Goal: Task Accomplishment & Management: Complete application form

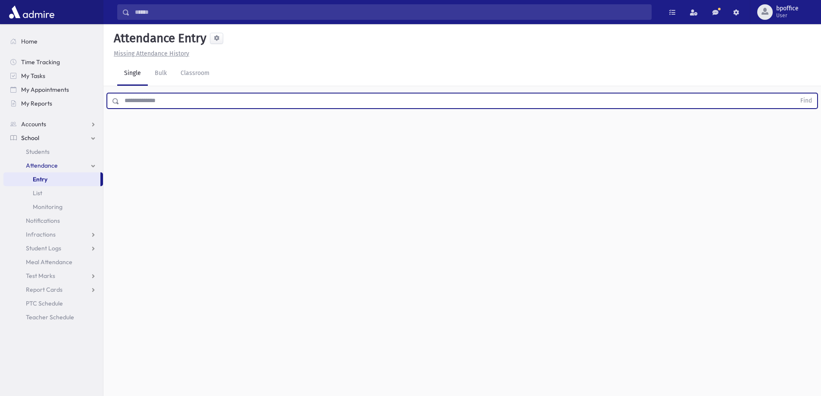
click at [150, 95] on input "text" at bounding box center [457, 101] width 676 height 16
type input "*****"
click at [795, 93] on button "Find" at bounding box center [806, 100] width 22 height 15
click at [223, 105] on input "text" at bounding box center [457, 101] width 676 height 16
type input "*****"
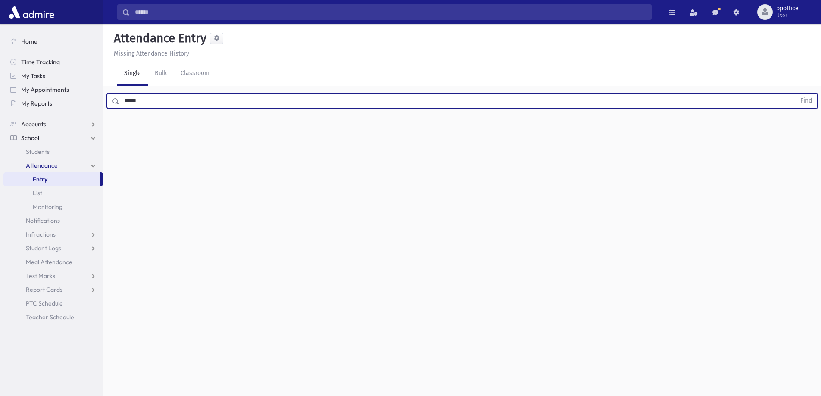
click at [795, 93] on button "Find" at bounding box center [806, 100] width 22 height 15
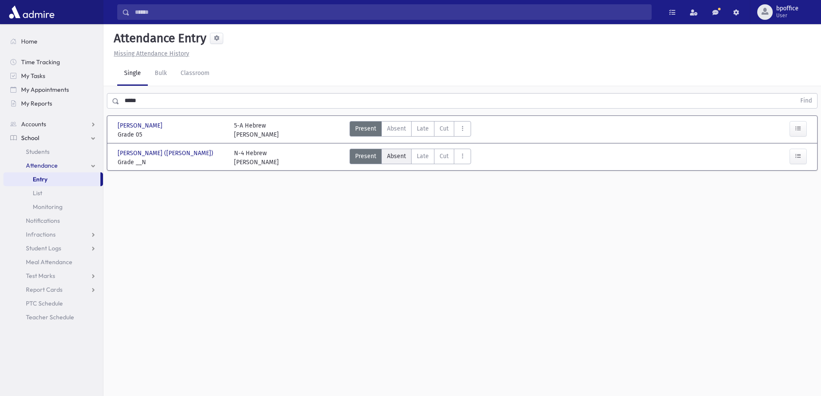
click at [395, 155] on span "Absent" at bounding box center [396, 156] width 19 height 9
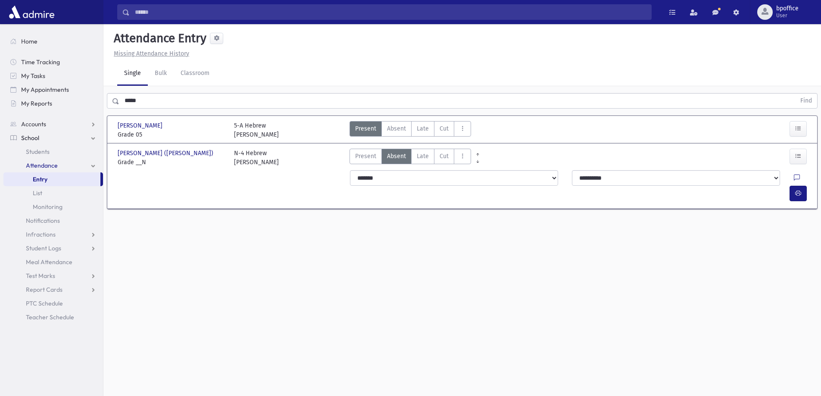
click at [38, 184] on link "Entry" at bounding box center [51, 179] width 97 height 14
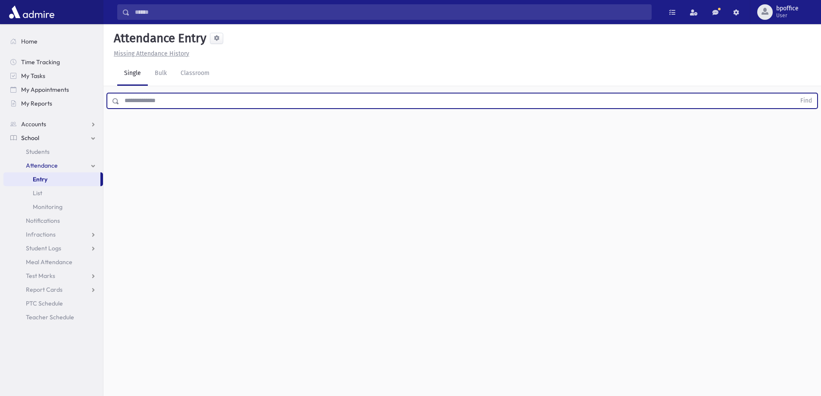
click at [142, 101] on input "text" at bounding box center [457, 101] width 676 height 16
click at [795, 93] on button "Find" at bounding box center [806, 100] width 22 height 15
type input "***"
click at [795, 93] on button "Find" at bounding box center [806, 100] width 22 height 15
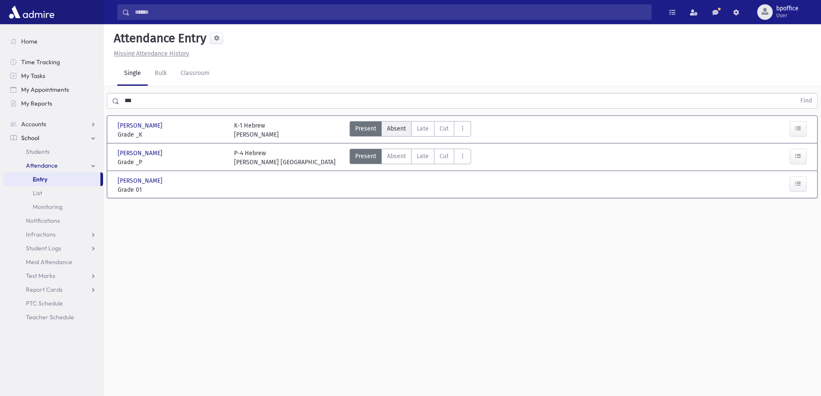
click at [393, 127] on span "Absent" at bounding box center [396, 128] width 19 height 9
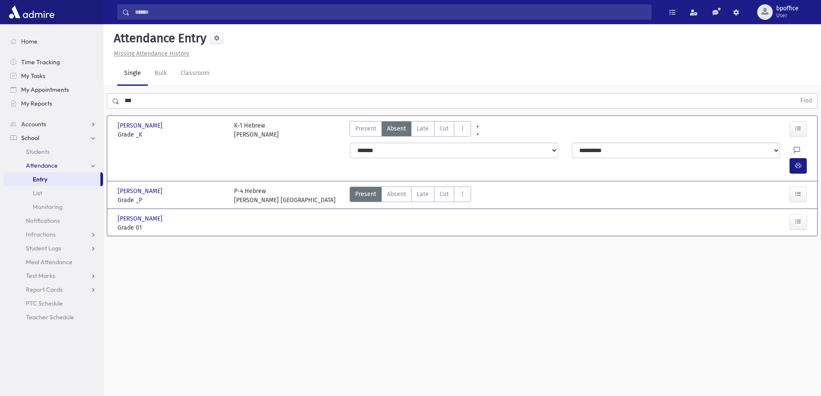
click at [54, 173] on link "Entry" at bounding box center [51, 179] width 97 height 14
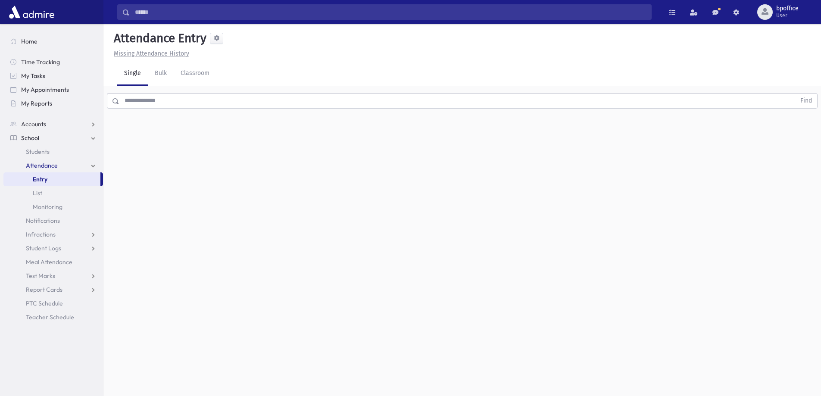
click at [143, 97] on input "text" at bounding box center [457, 101] width 676 height 16
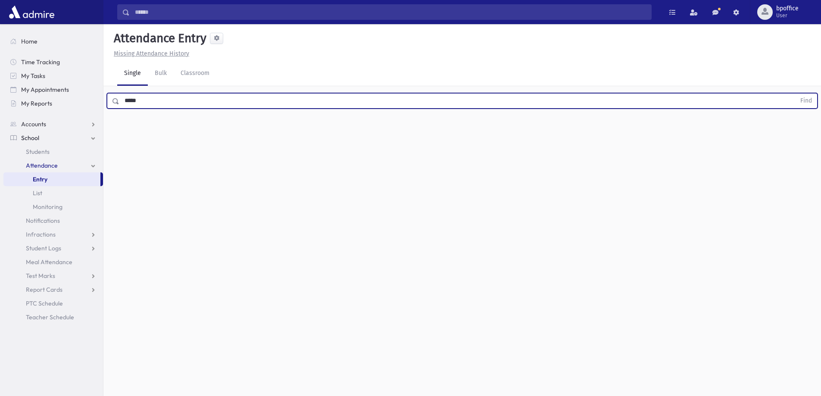
type input "*****"
click at [795, 93] on button "Find" at bounding box center [806, 100] width 22 height 15
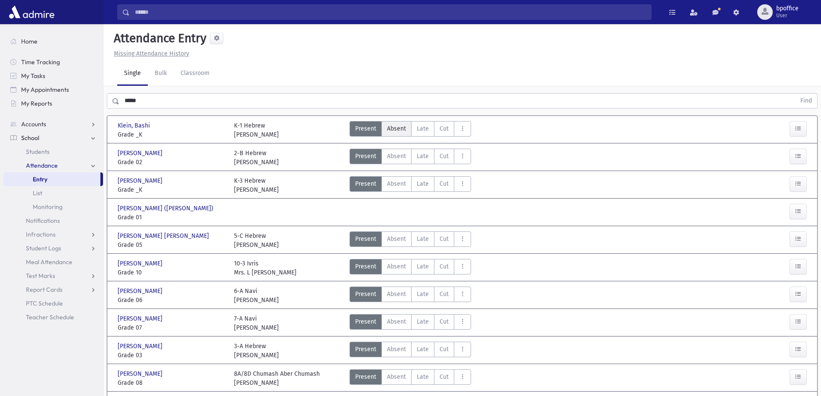
click at [391, 130] on span "Absent" at bounding box center [396, 128] width 19 height 9
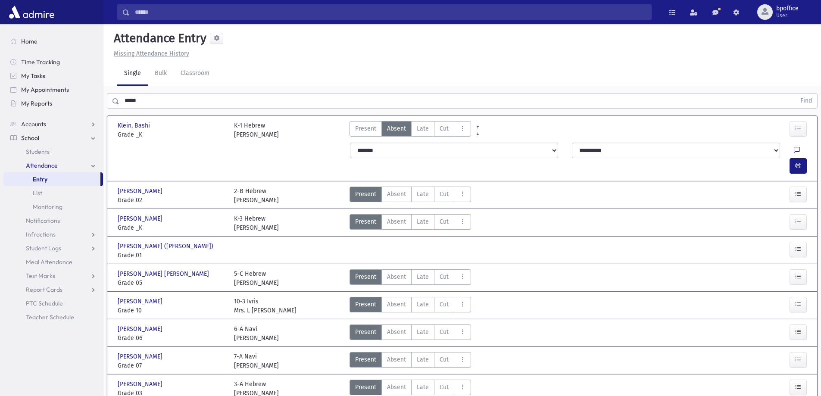
click at [75, 180] on link "Entry" at bounding box center [51, 179] width 97 height 14
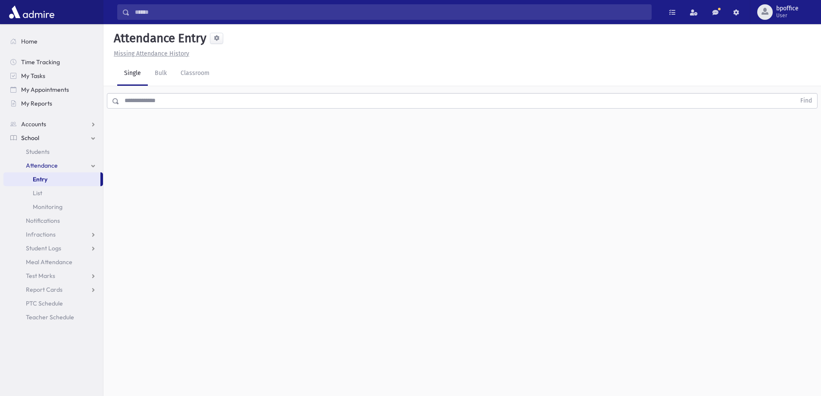
click at [143, 102] on input "text" at bounding box center [457, 101] width 676 height 16
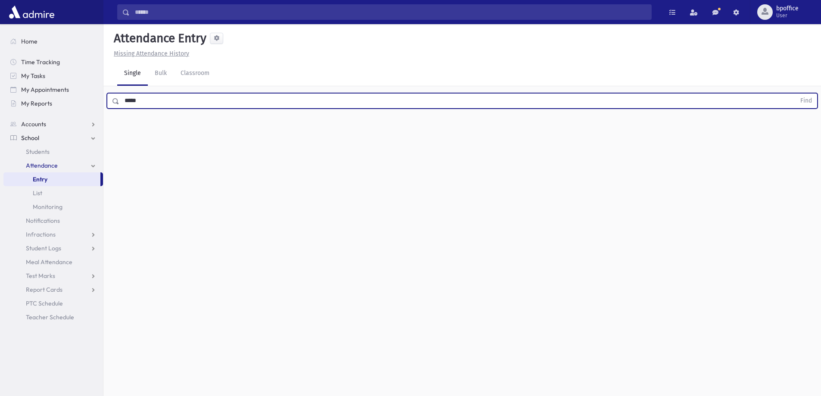
type input "*****"
click at [795, 93] on button "Find" at bounding box center [806, 100] width 22 height 15
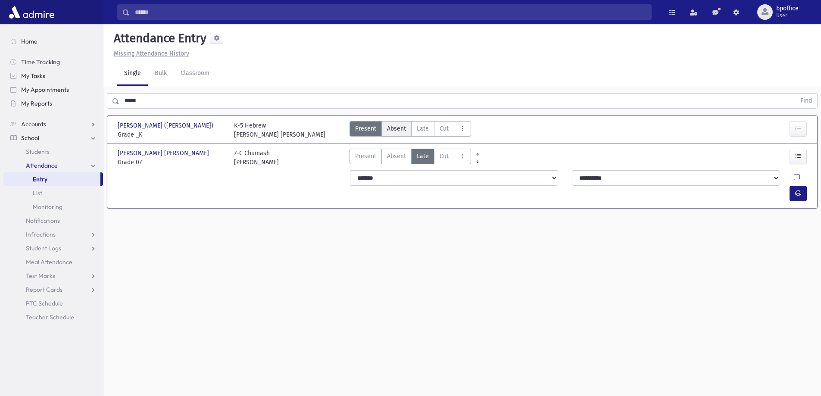
click at [389, 129] on span "Absent" at bounding box center [396, 128] width 19 height 9
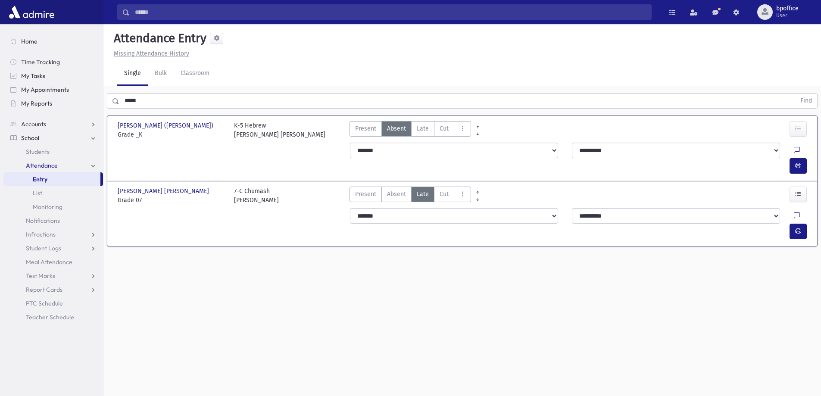
click at [55, 180] on link "Entry" at bounding box center [51, 179] width 97 height 14
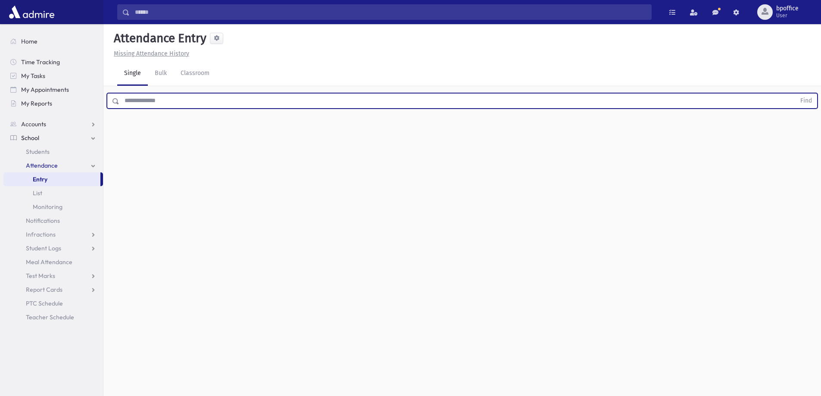
click at [140, 100] on input "text" at bounding box center [457, 101] width 676 height 16
type input "*****"
click at [795, 93] on button "Find" at bounding box center [806, 100] width 22 height 15
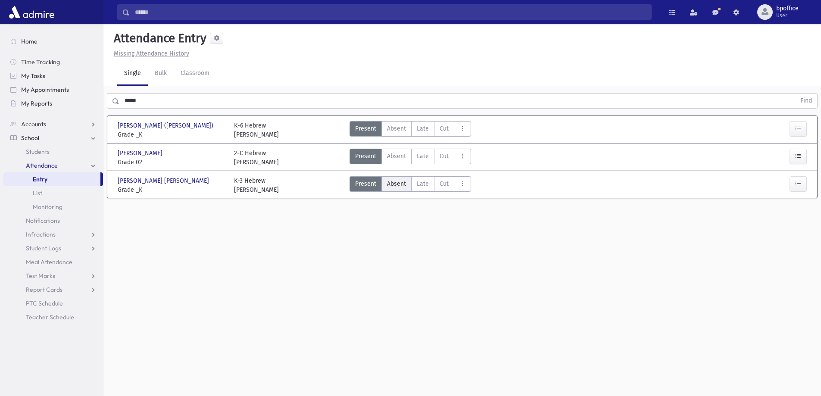
click at [392, 184] on span "Absent" at bounding box center [396, 183] width 19 height 9
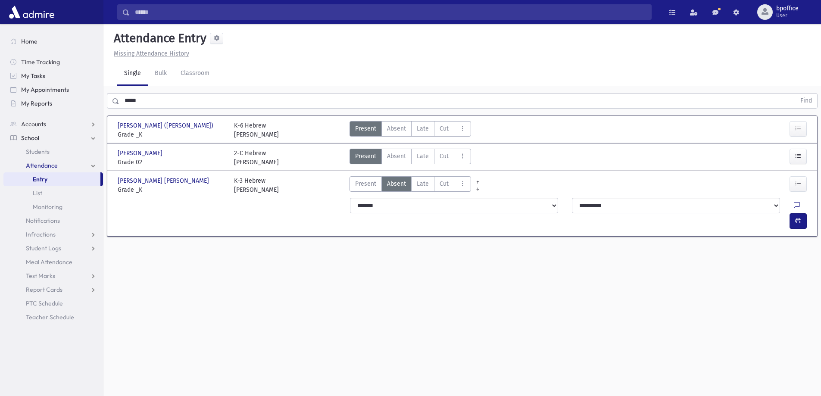
click at [46, 181] on span "Entry" at bounding box center [40, 179] width 15 height 8
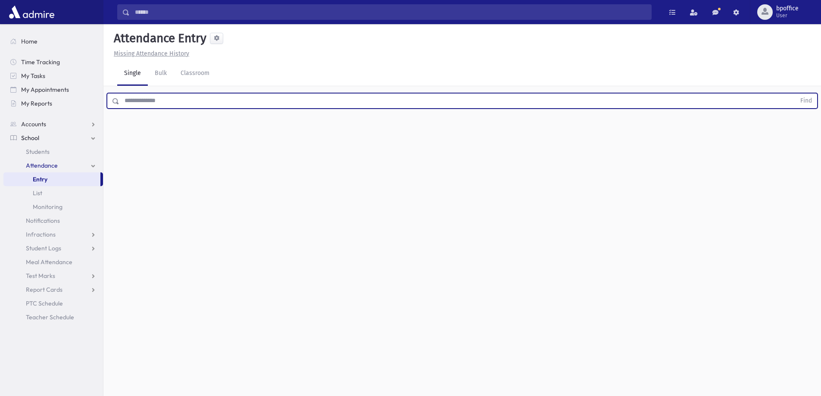
click at [196, 100] on input "text" at bounding box center [457, 101] width 676 height 16
type input "****"
click at [795, 93] on button "Find" at bounding box center [806, 100] width 22 height 15
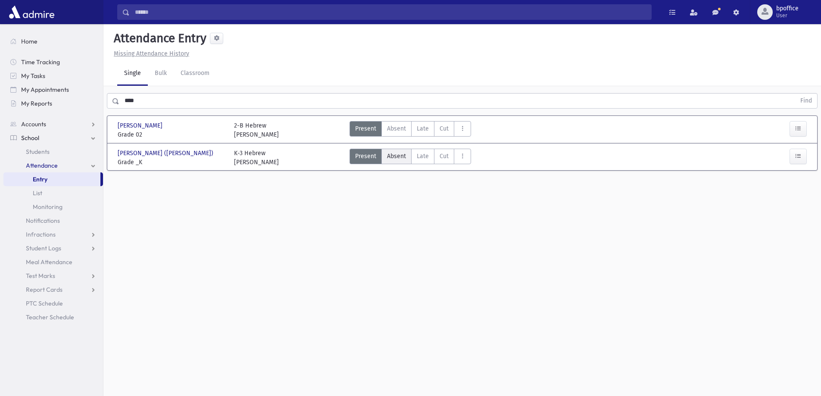
click at [390, 155] on span "Absent" at bounding box center [396, 156] width 19 height 9
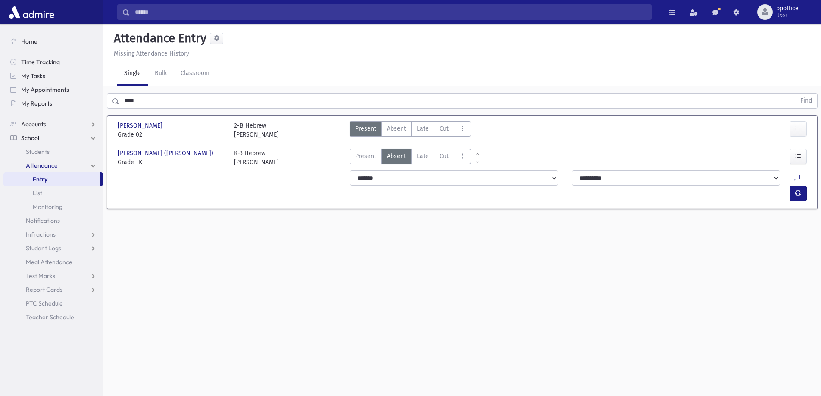
click at [49, 177] on link "Entry" at bounding box center [51, 179] width 97 height 14
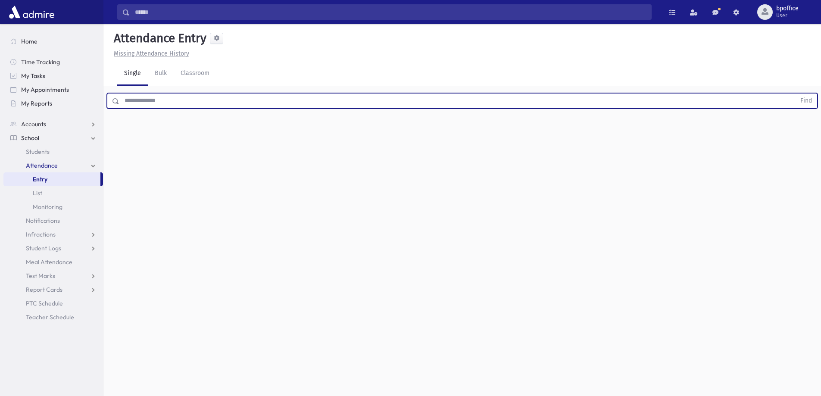
click at [142, 100] on input "text" at bounding box center [457, 101] width 676 height 16
type input "*****"
click at [795, 93] on button "Find" at bounding box center [806, 100] width 22 height 15
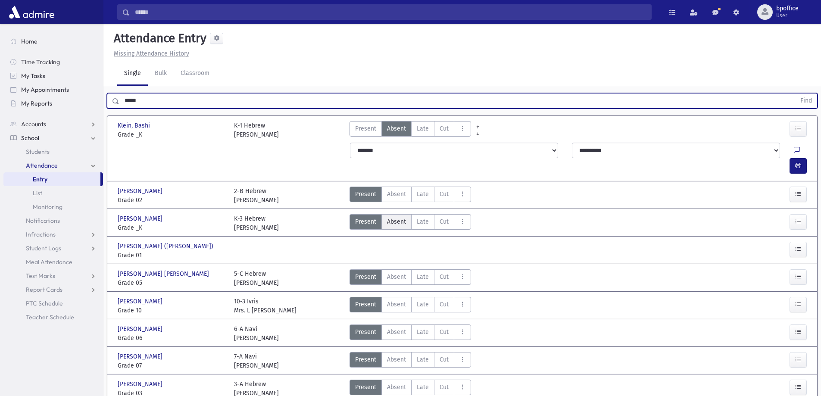
click at [392, 217] on span "Absent" at bounding box center [396, 221] width 19 height 9
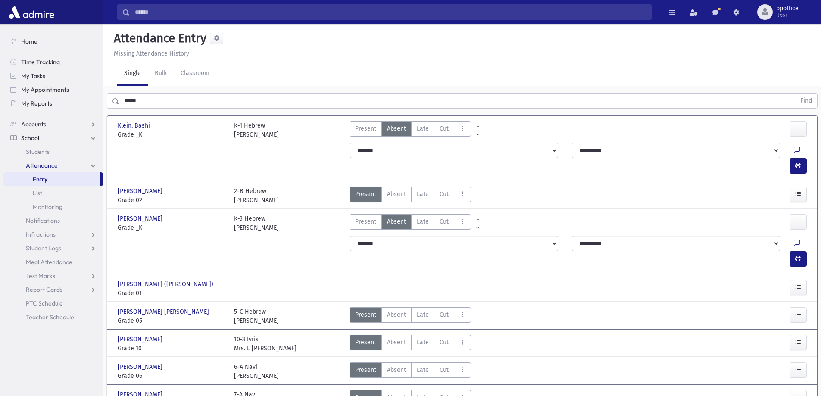
click at [50, 181] on link "Entry" at bounding box center [51, 179] width 97 height 14
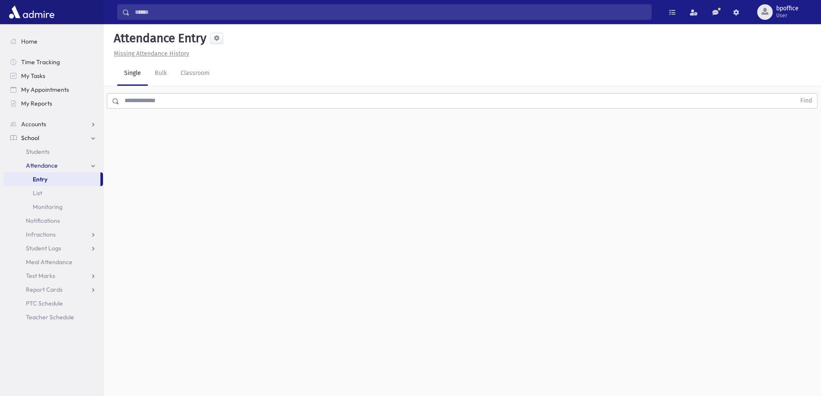
click at [32, 180] on link "Entry" at bounding box center [51, 179] width 97 height 14
click at [142, 104] on input "text" at bounding box center [457, 101] width 676 height 16
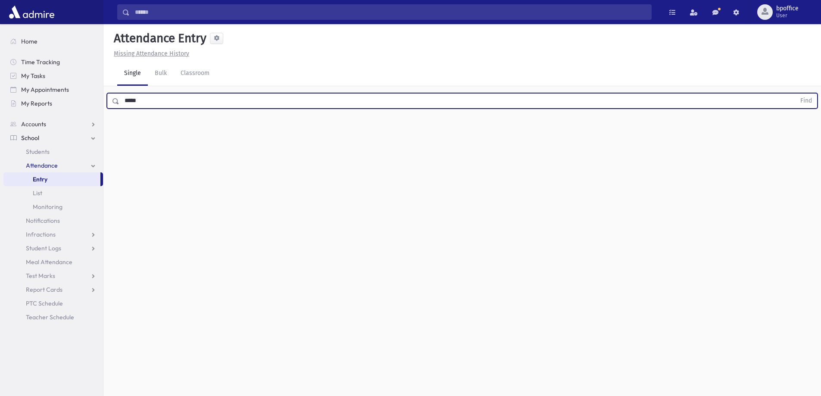
type input "*****"
click at [795, 93] on button "Find" at bounding box center [806, 100] width 22 height 15
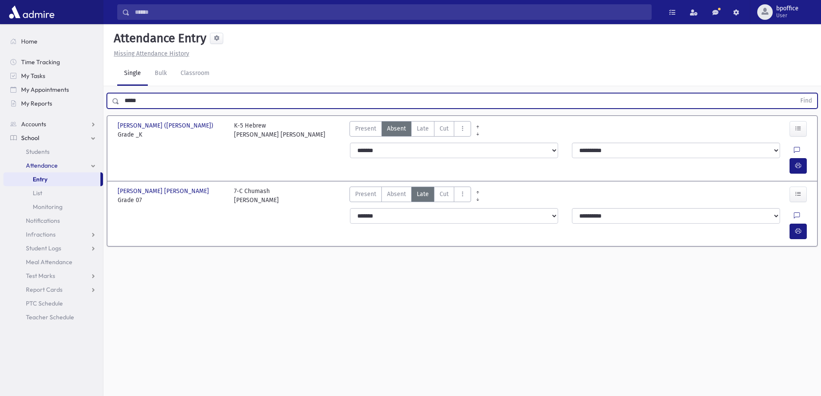
click at [53, 176] on link "Entry" at bounding box center [51, 179] width 97 height 14
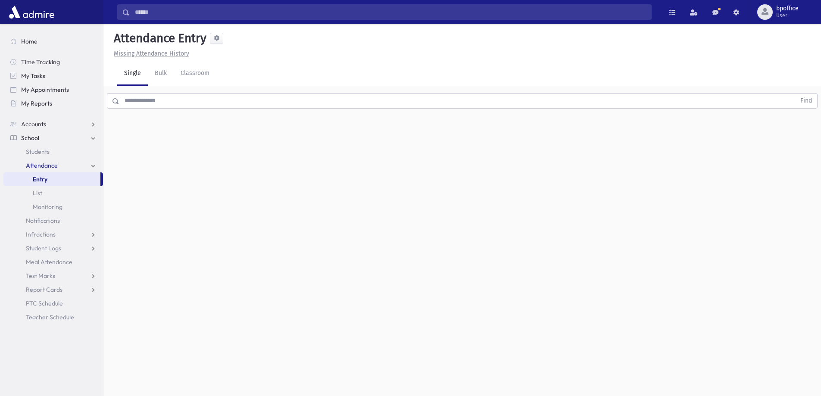
click at [147, 99] on input "text" at bounding box center [457, 101] width 676 height 16
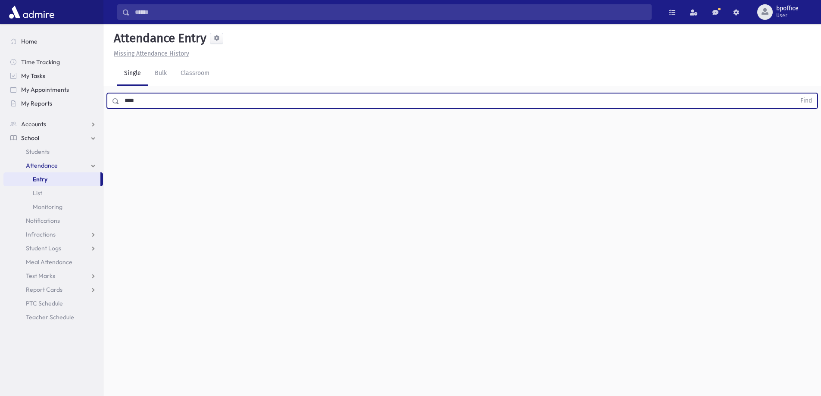
type input "****"
click at [795, 93] on button "Find" at bounding box center [806, 100] width 22 height 15
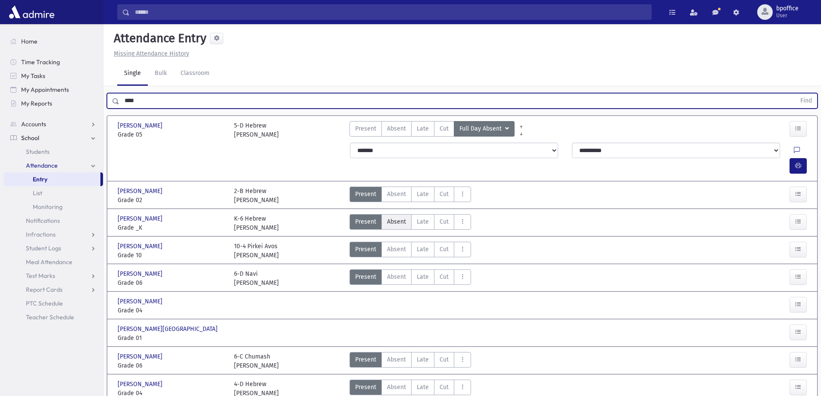
click at [394, 217] on span "Absent" at bounding box center [396, 221] width 19 height 9
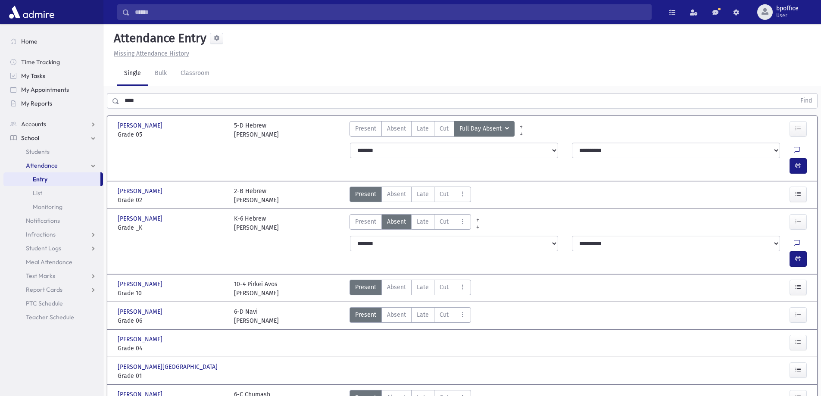
click at [49, 175] on link "Entry" at bounding box center [51, 179] width 97 height 14
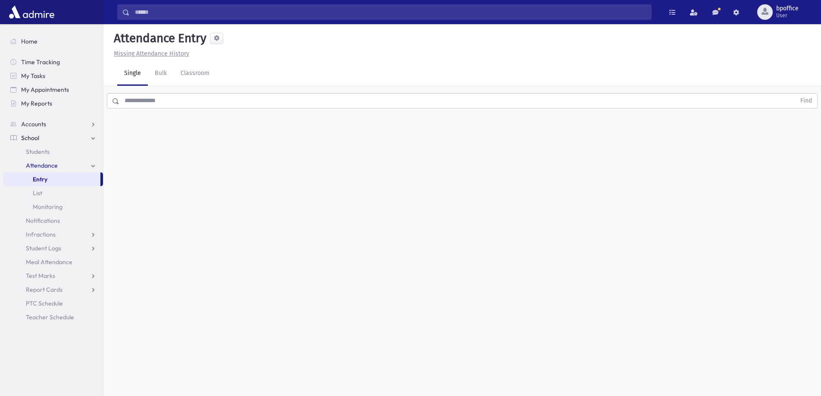
click at [173, 104] on input "text" at bounding box center [457, 101] width 676 height 16
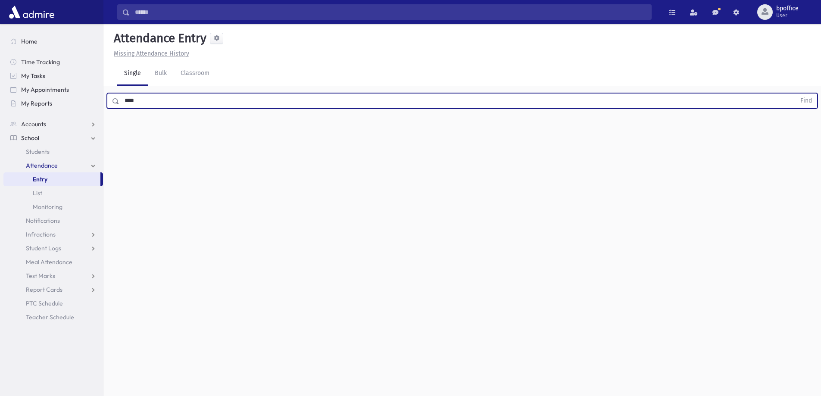
type input "****"
click at [795, 93] on button "Find" at bounding box center [806, 100] width 22 height 15
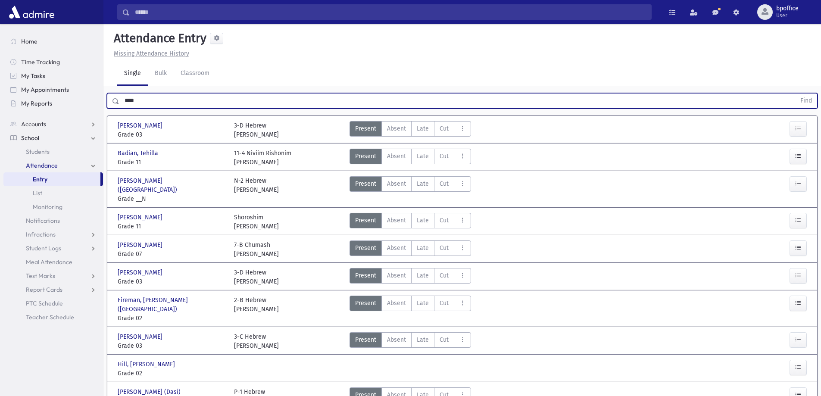
scroll to position [43, 0]
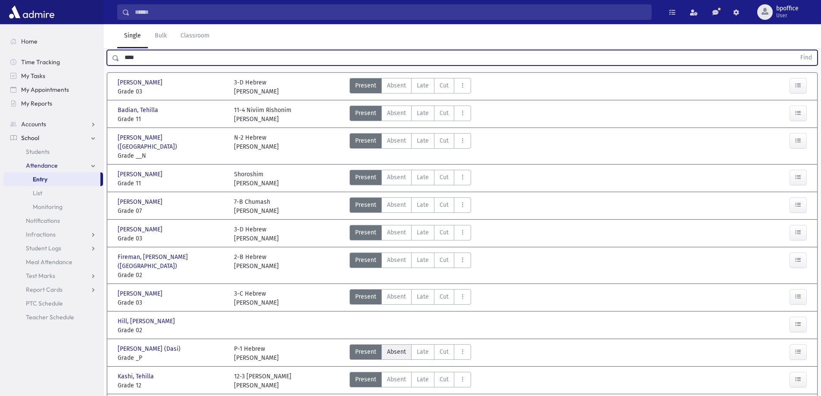
click at [396, 347] on span "Absent" at bounding box center [396, 351] width 19 height 9
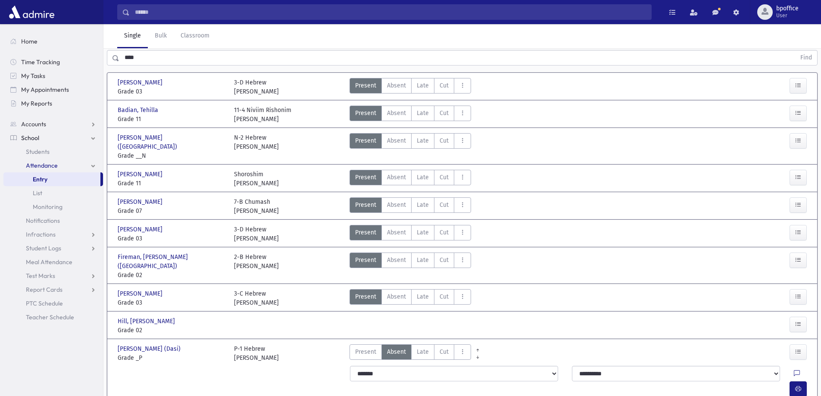
click at [60, 177] on link "Entry" at bounding box center [51, 179] width 97 height 14
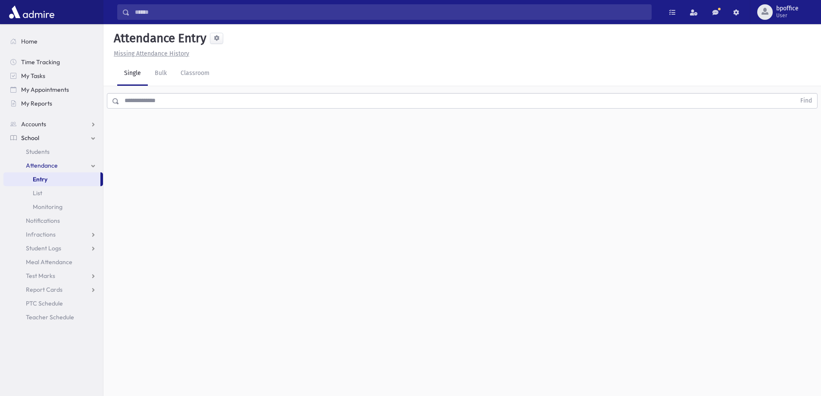
click at [144, 95] on input "text" at bounding box center [457, 101] width 676 height 16
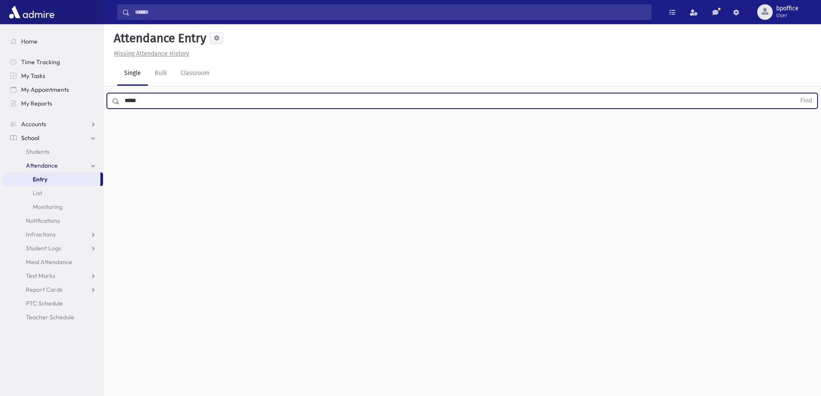
type input "*****"
click at [795, 93] on button "Find" at bounding box center [806, 100] width 22 height 15
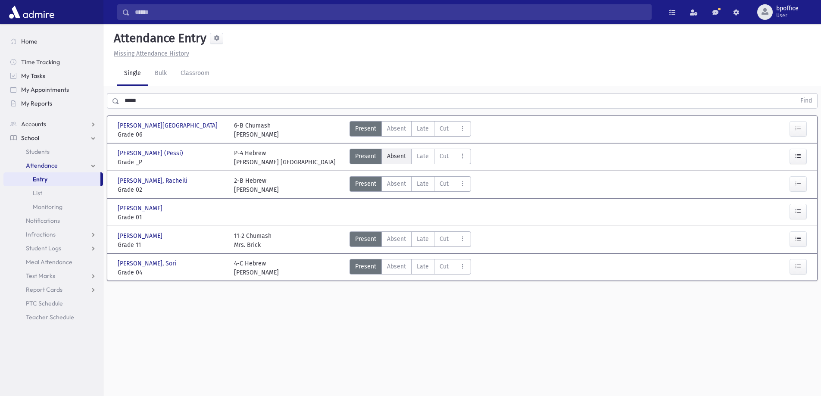
click at [388, 155] on span "Absent" at bounding box center [396, 156] width 19 height 9
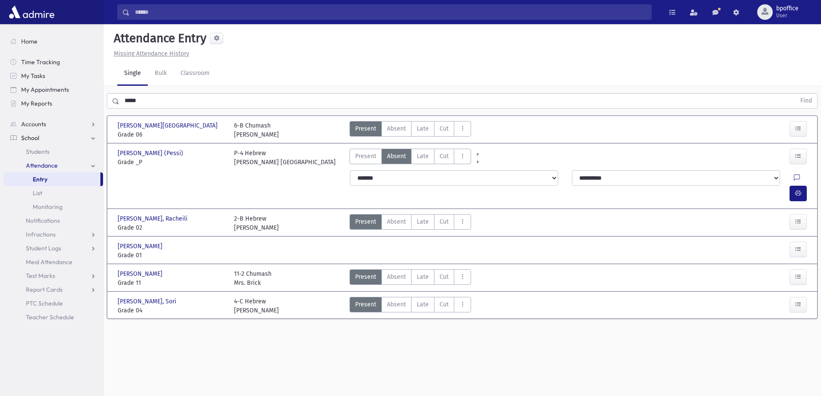
click at [59, 175] on link "Entry" at bounding box center [51, 179] width 97 height 14
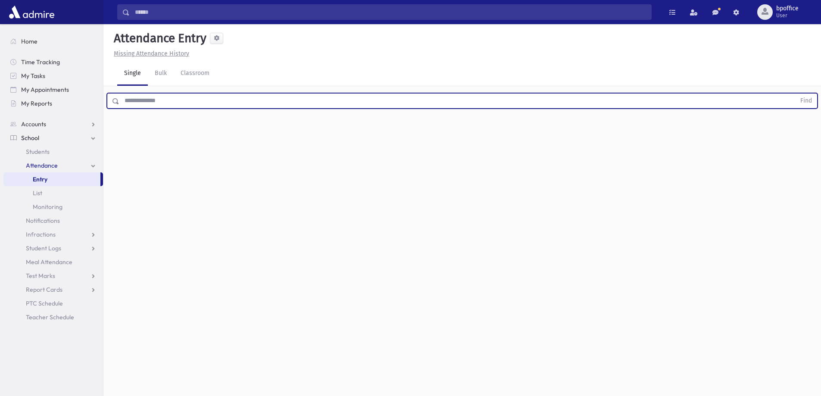
click at [133, 105] on input "text" at bounding box center [457, 101] width 676 height 16
click at [795, 93] on button "Find" at bounding box center [806, 100] width 22 height 15
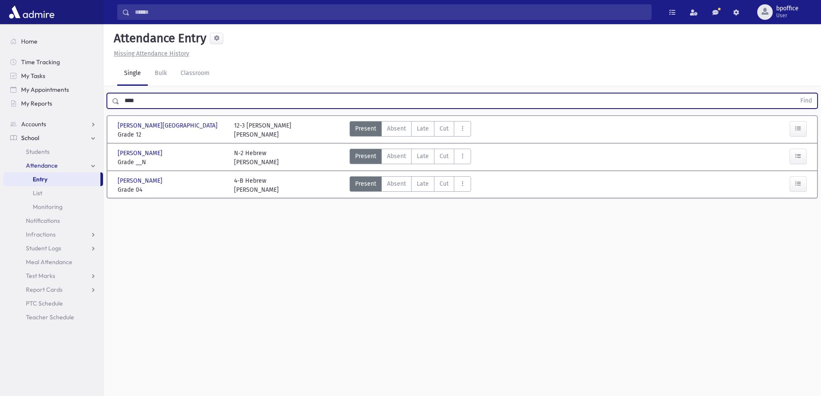
type input "****"
click at [795, 93] on button "Find" at bounding box center [806, 100] width 22 height 15
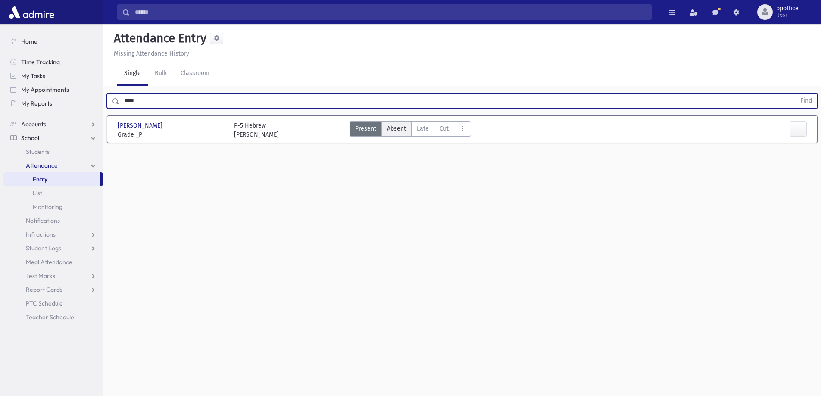
click at [395, 124] on span "Absent" at bounding box center [396, 128] width 19 height 9
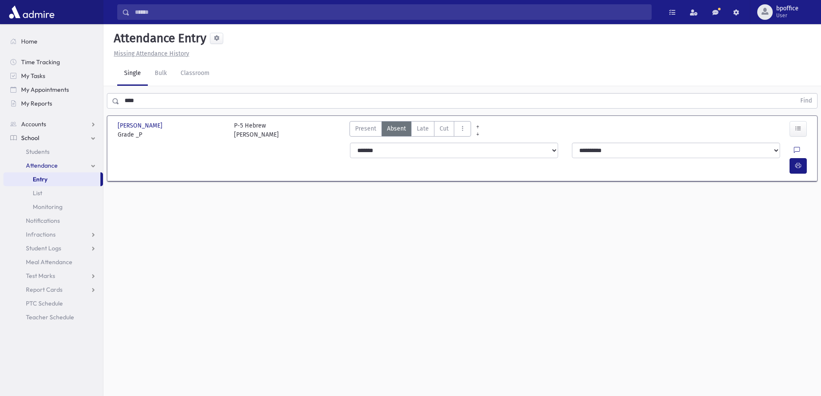
click at [53, 179] on link "Entry" at bounding box center [51, 179] width 97 height 14
